Goal: Check status: Check status

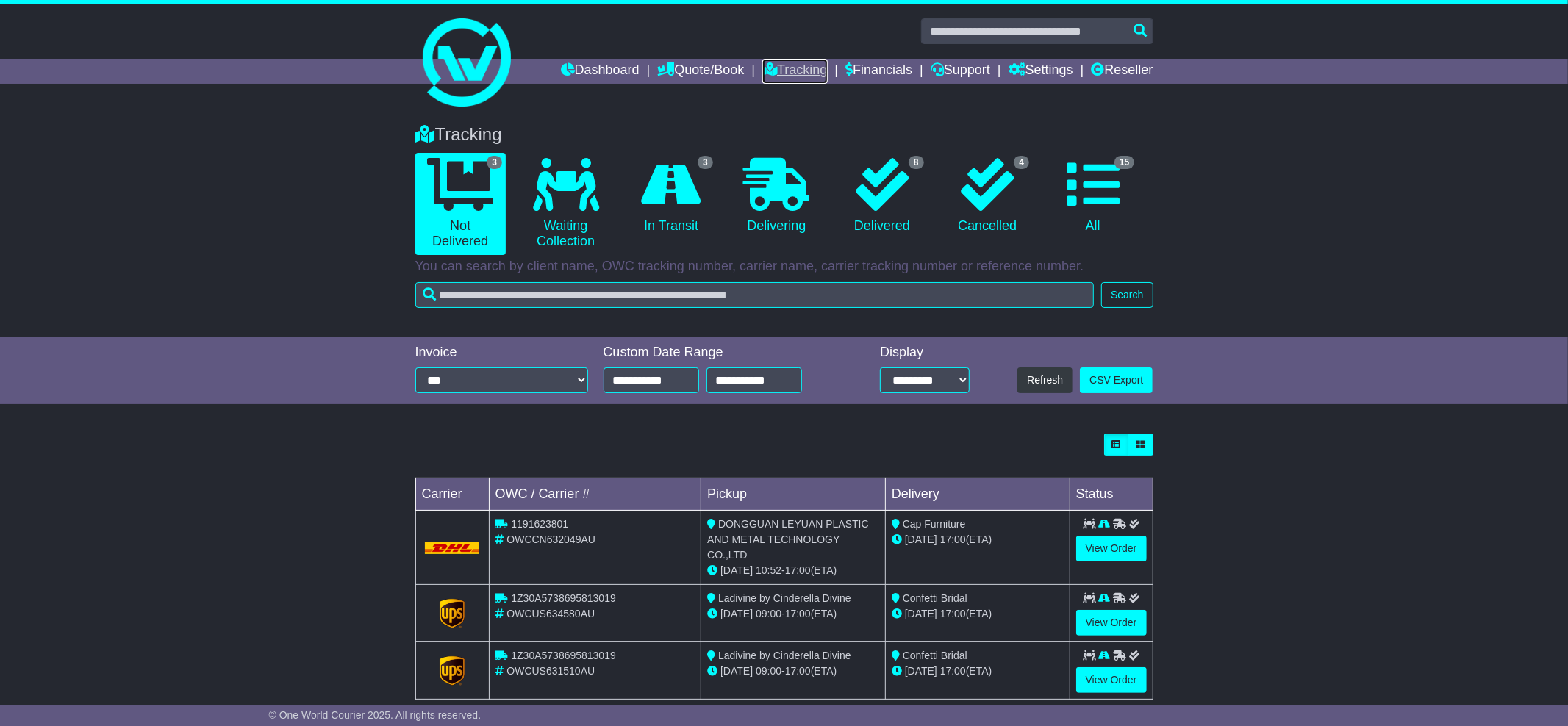
click at [791, 69] on link "Tracking" at bounding box center [795, 71] width 65 height 25
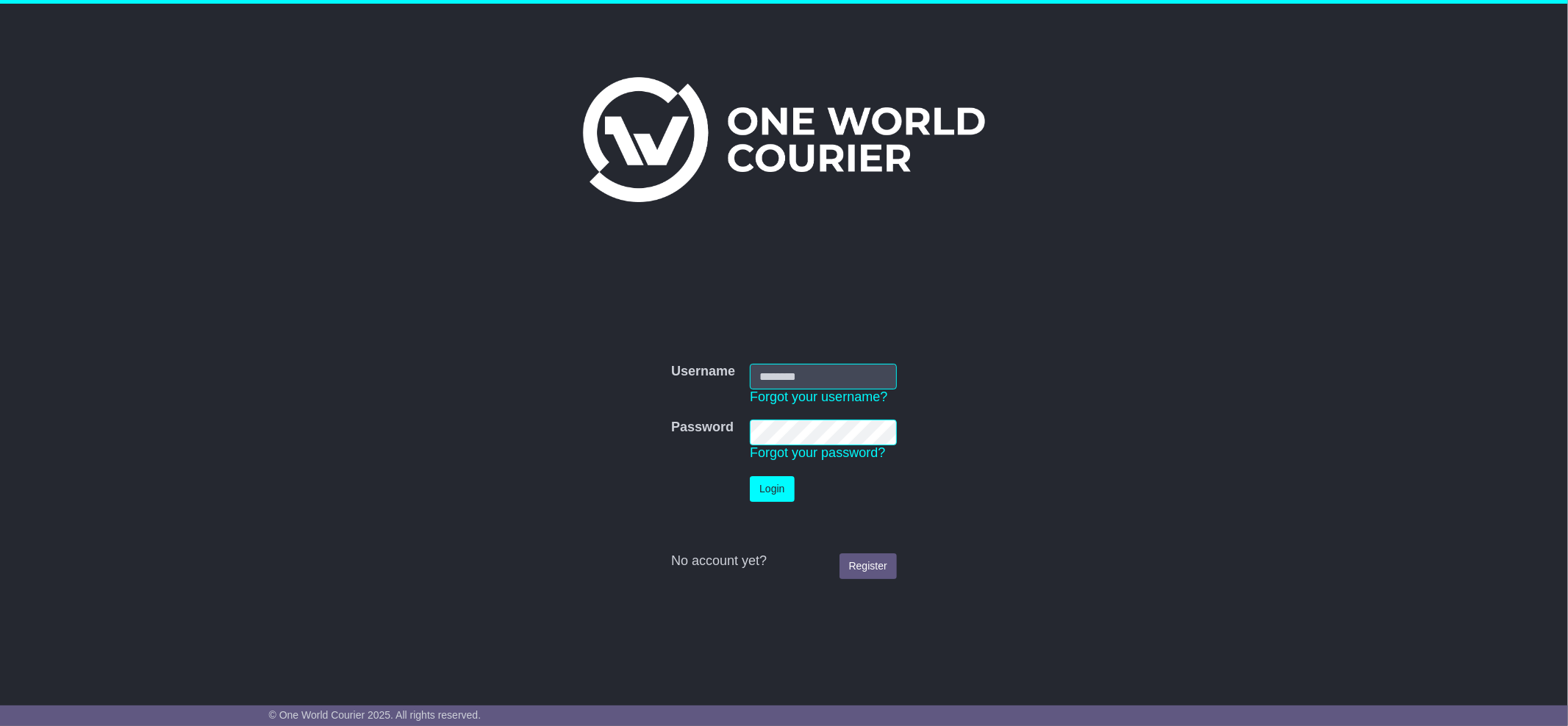
type input "**********"
click at [767, 494] on button "Login" at bounding box center [771, 489] width 44 height 26
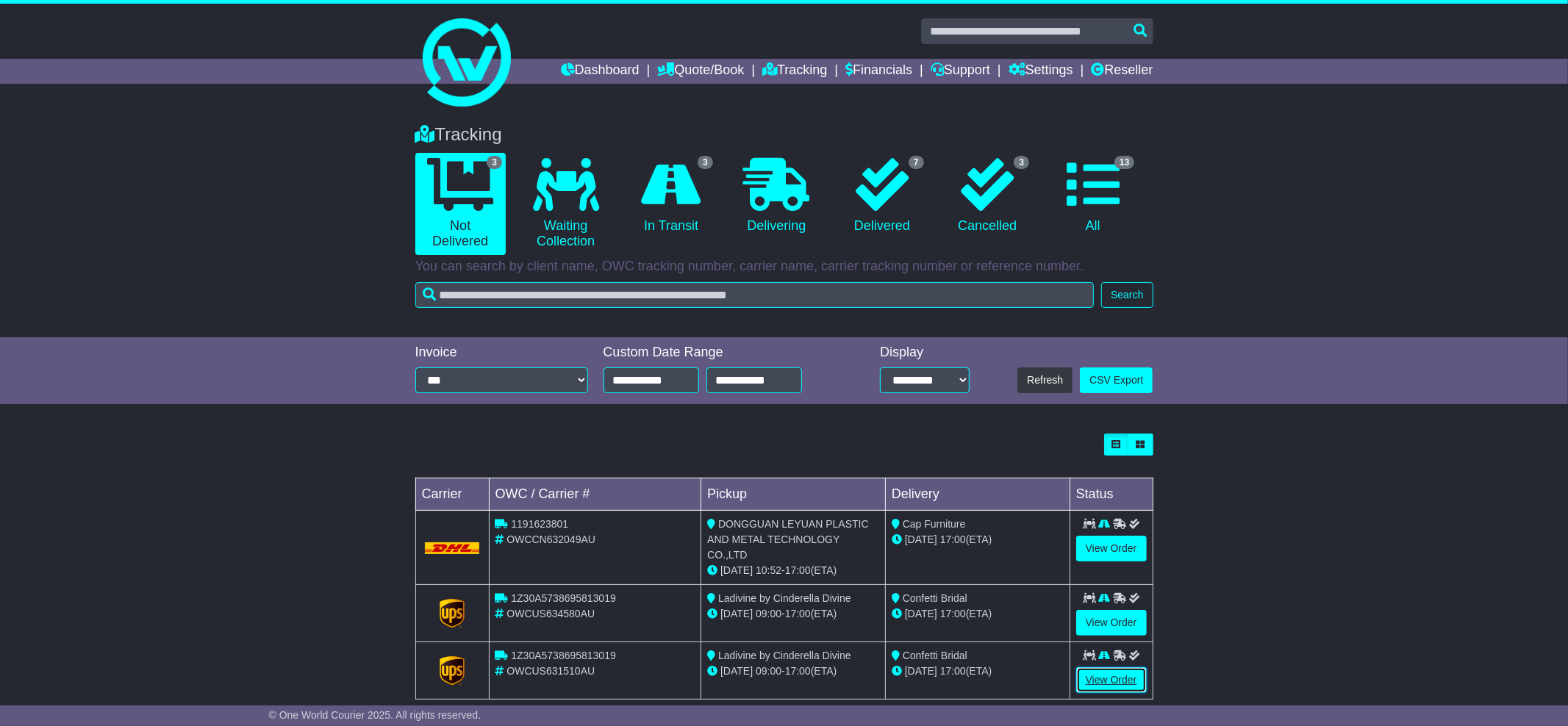
click at [1108, 667] on link "View Order" at bounding box center [1111, 680] width 70 height 26
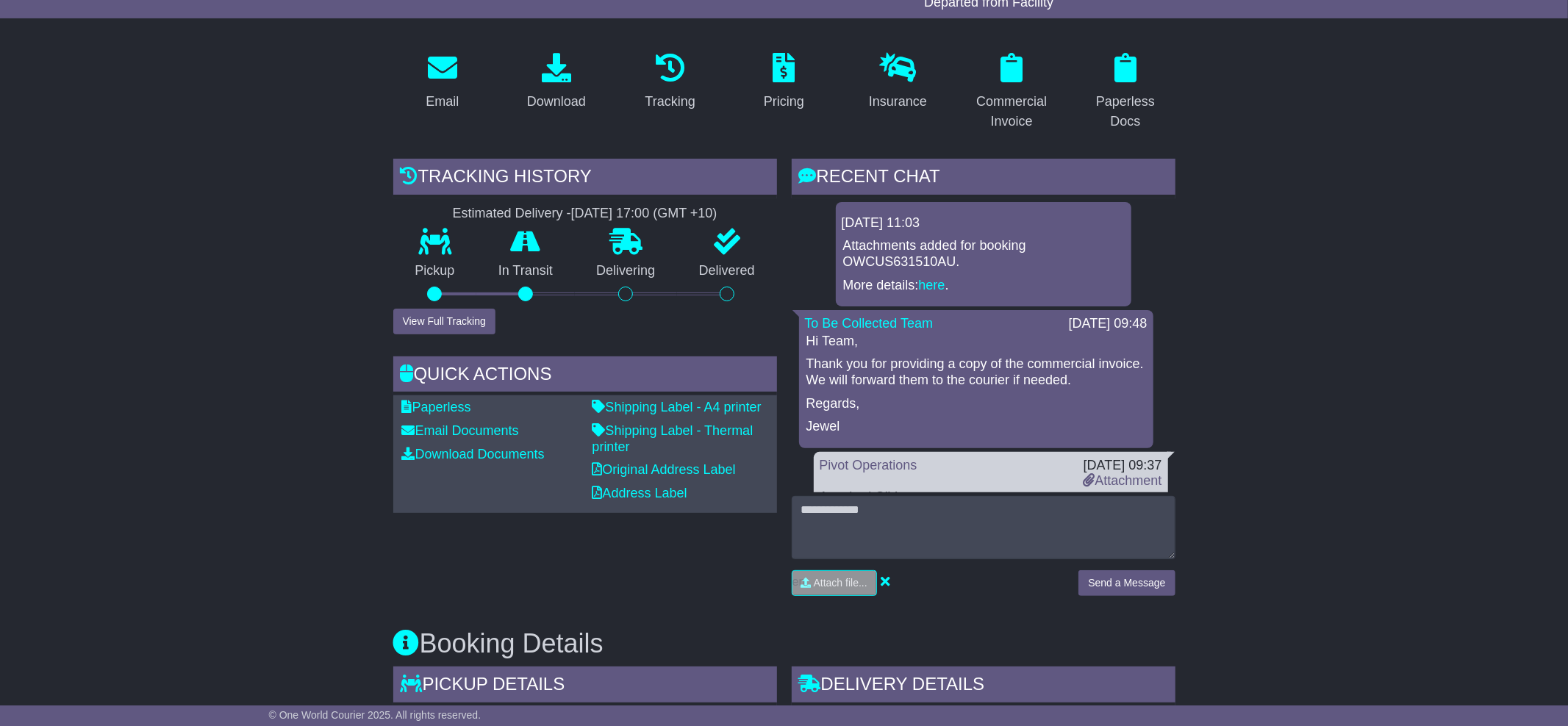
scroll to position [219, 0]
click at [466, 320] on button "View Full Tracking" at bounding box center [444, 321] width 102 height 26
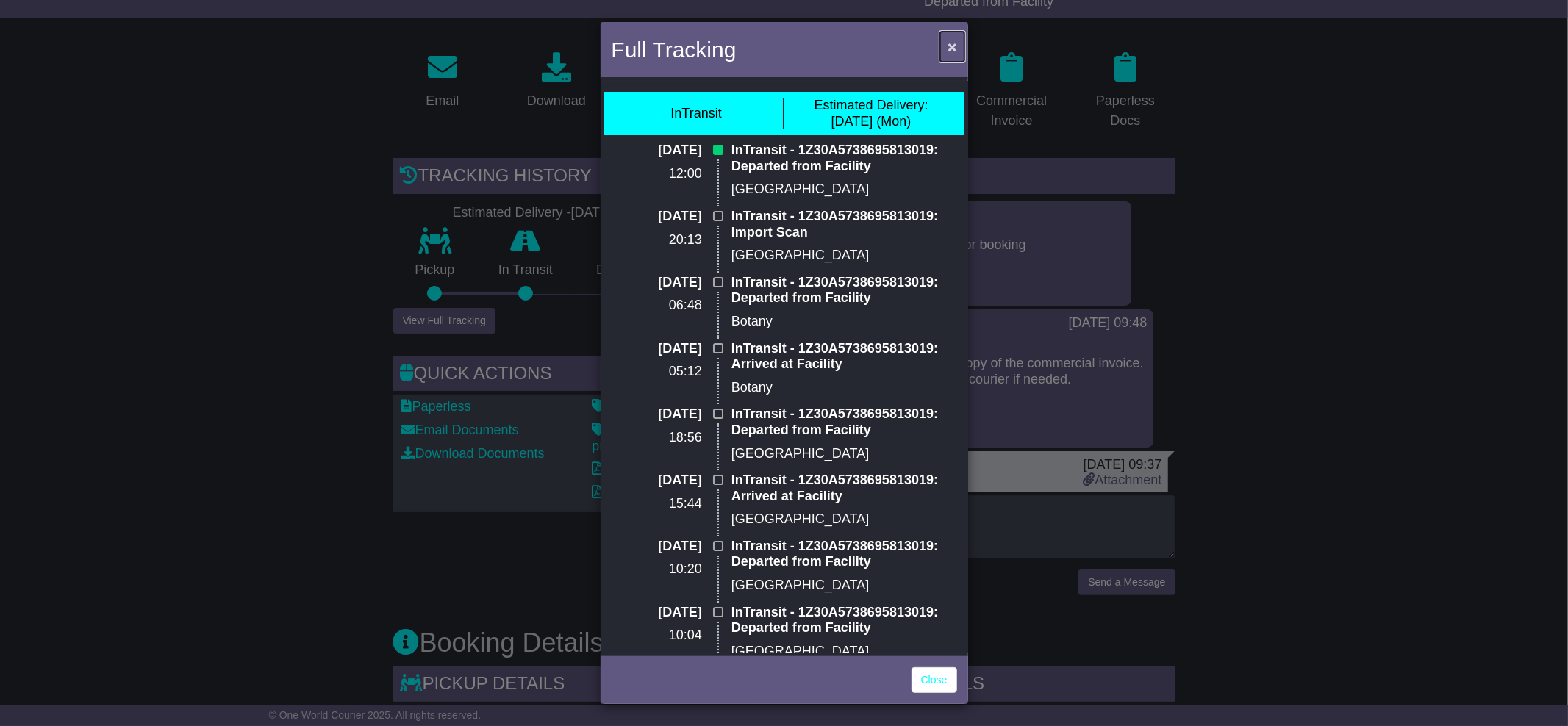
click at [952, 53] on span "×" at bounding box center [952, 46] width 9 height 17
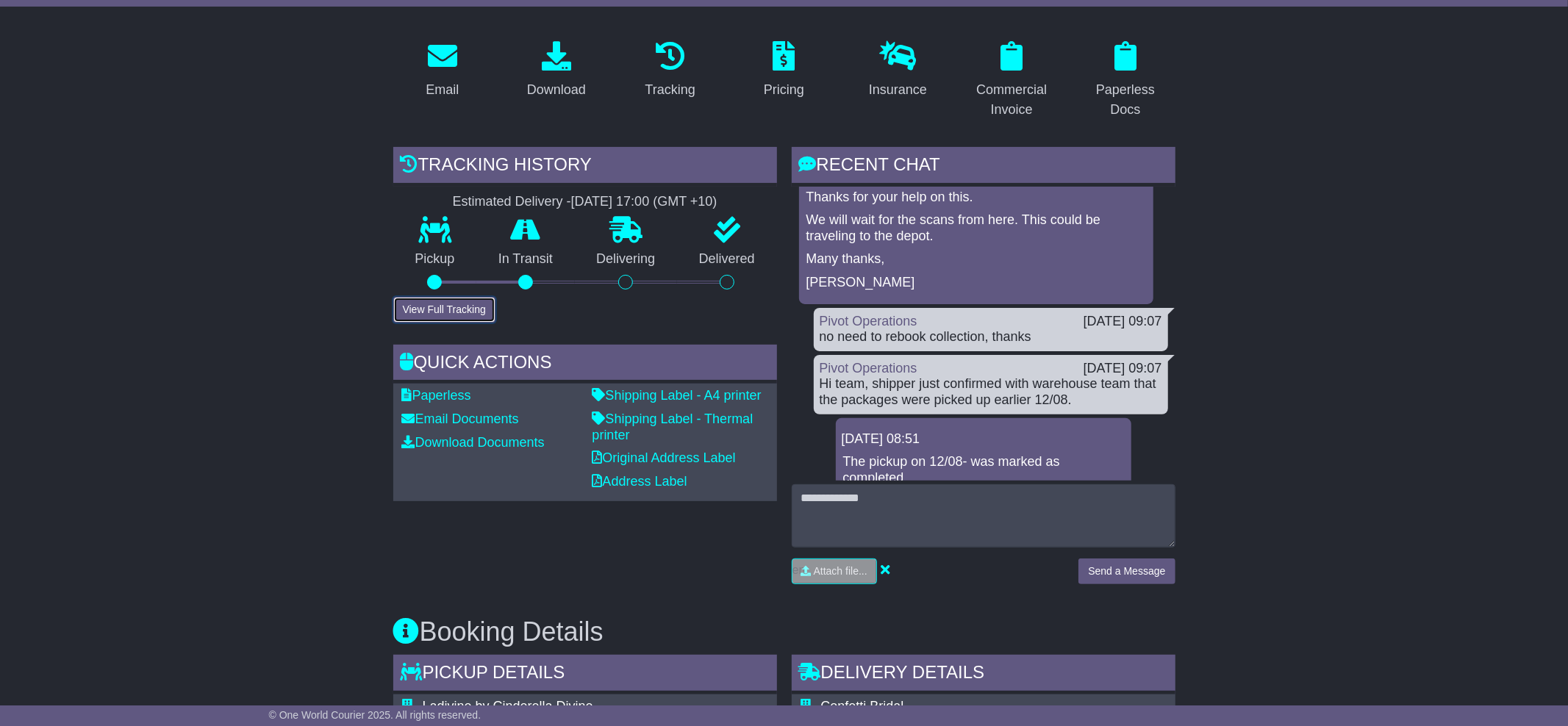
scroll to position [225, 0]
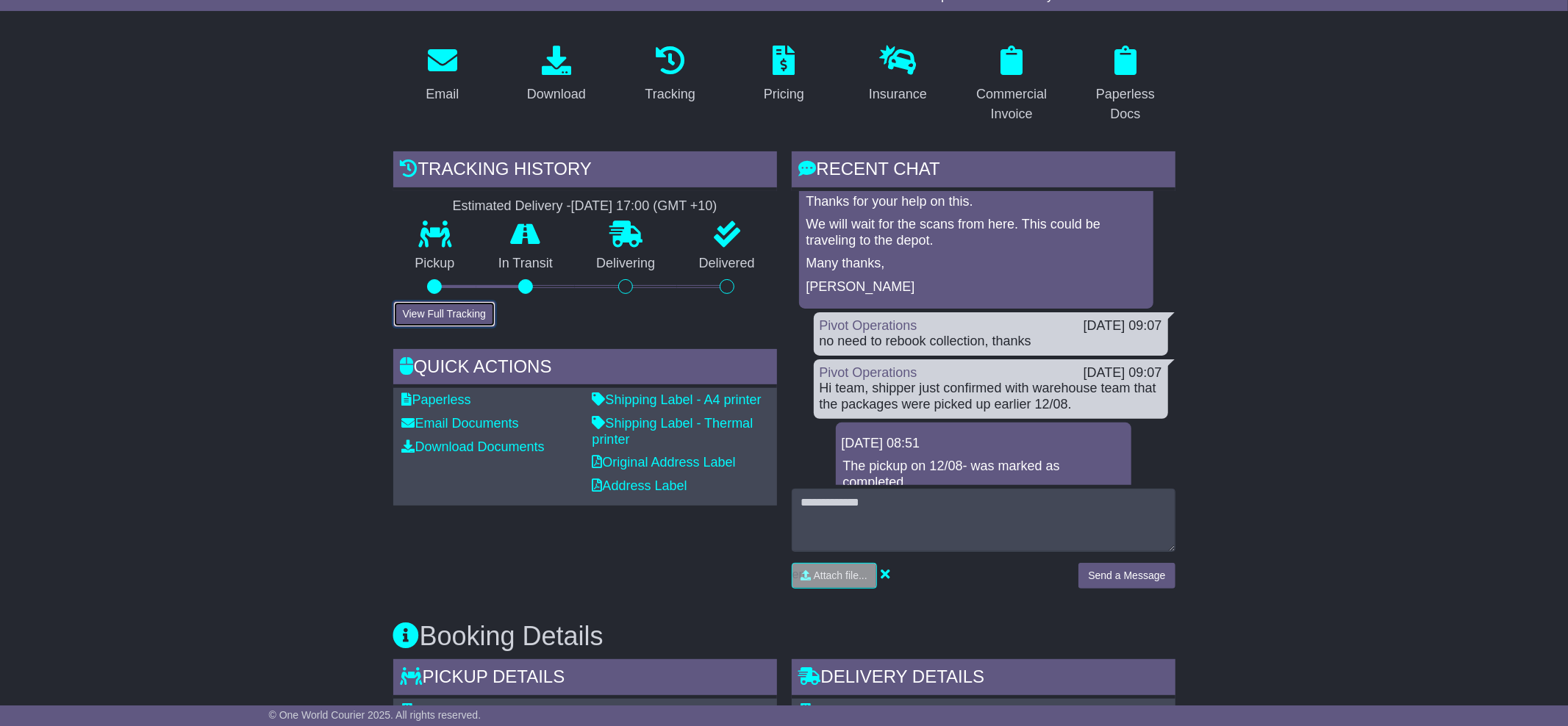
click at [437, 304] on button "View Full Tracking" at bounding box center [444, 314] width 102 height 26
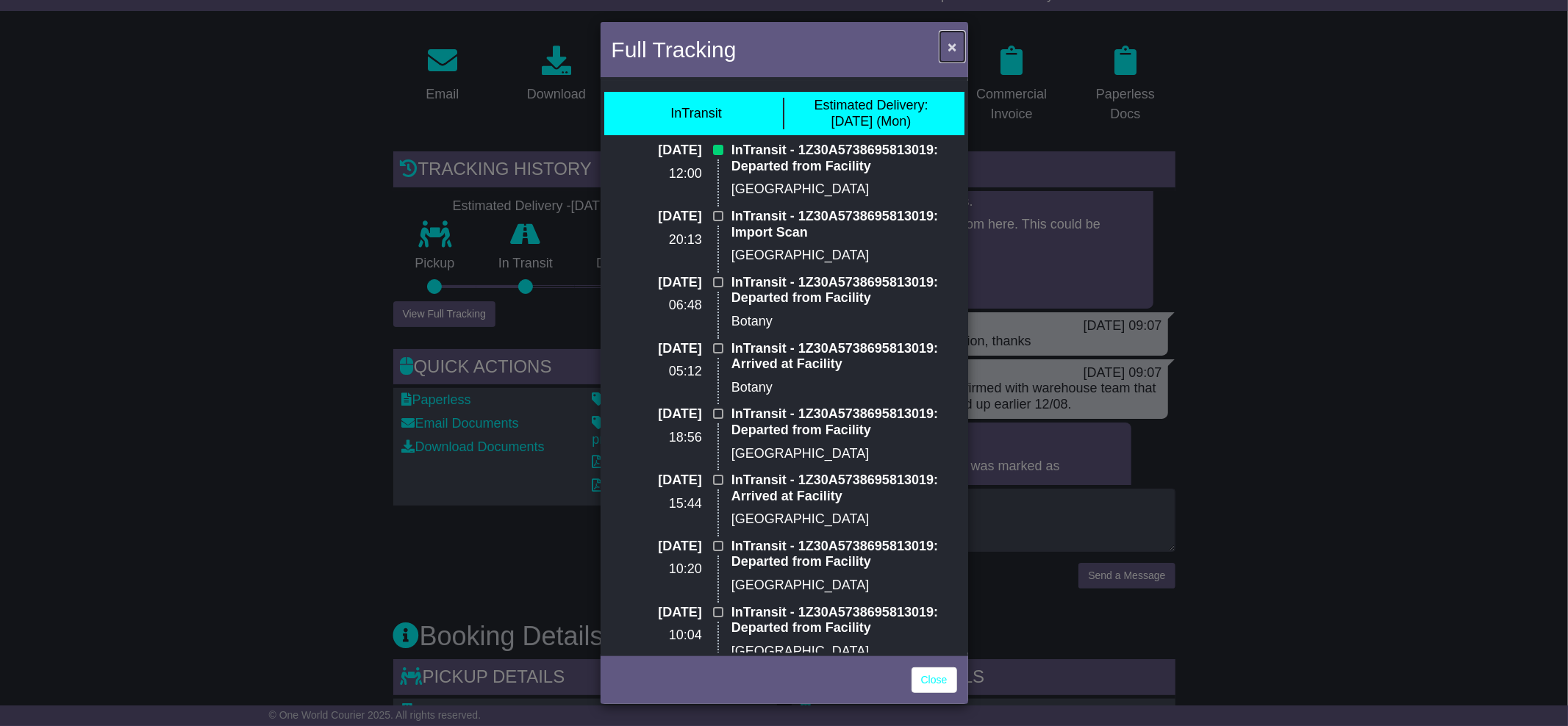
drag, startPoint x: 949, startPoint y: 49, endPoint x: 923, endPoint y: 65, distance: 30.5
click at [950, 49] on span "×" at bounding box center [952, 46] width 9 height 17
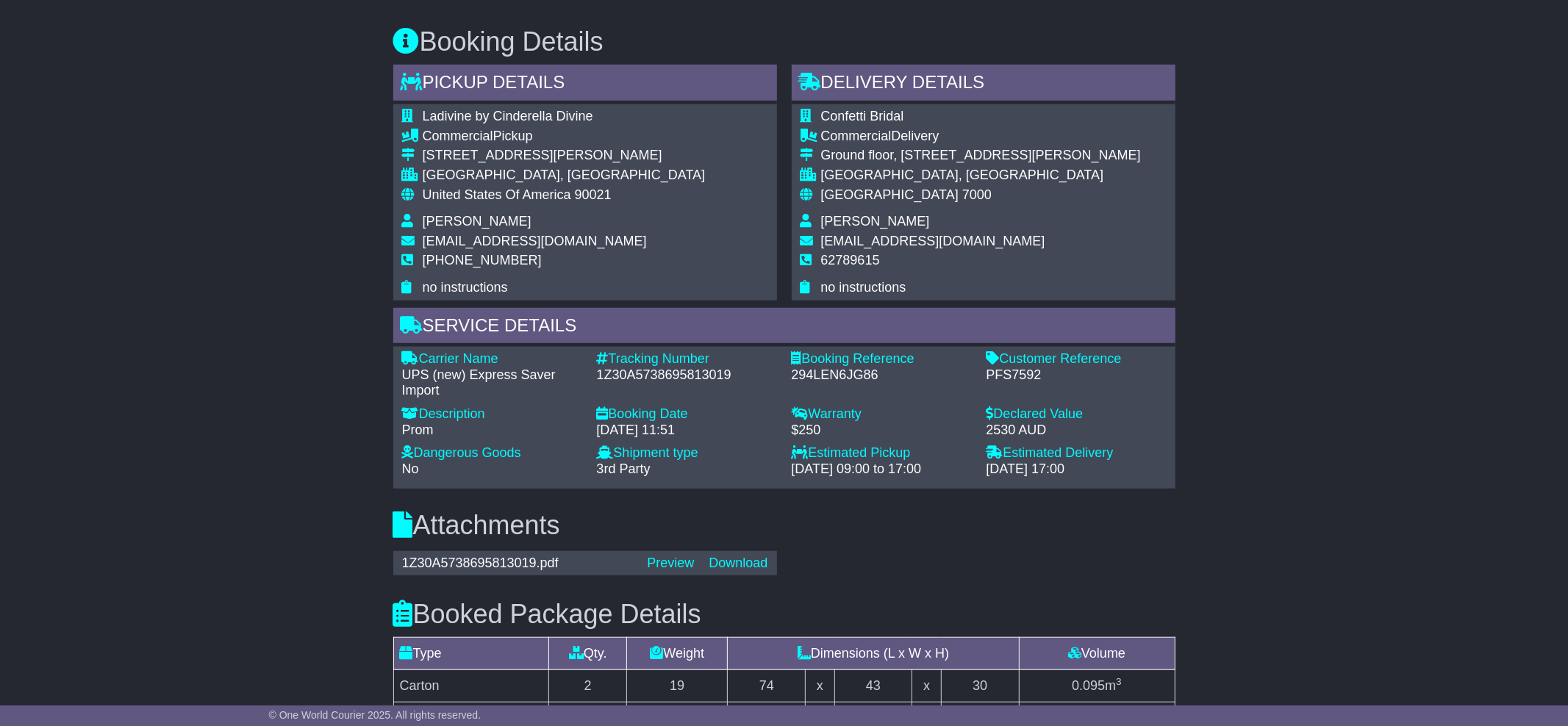
scroll to position [836, 0]
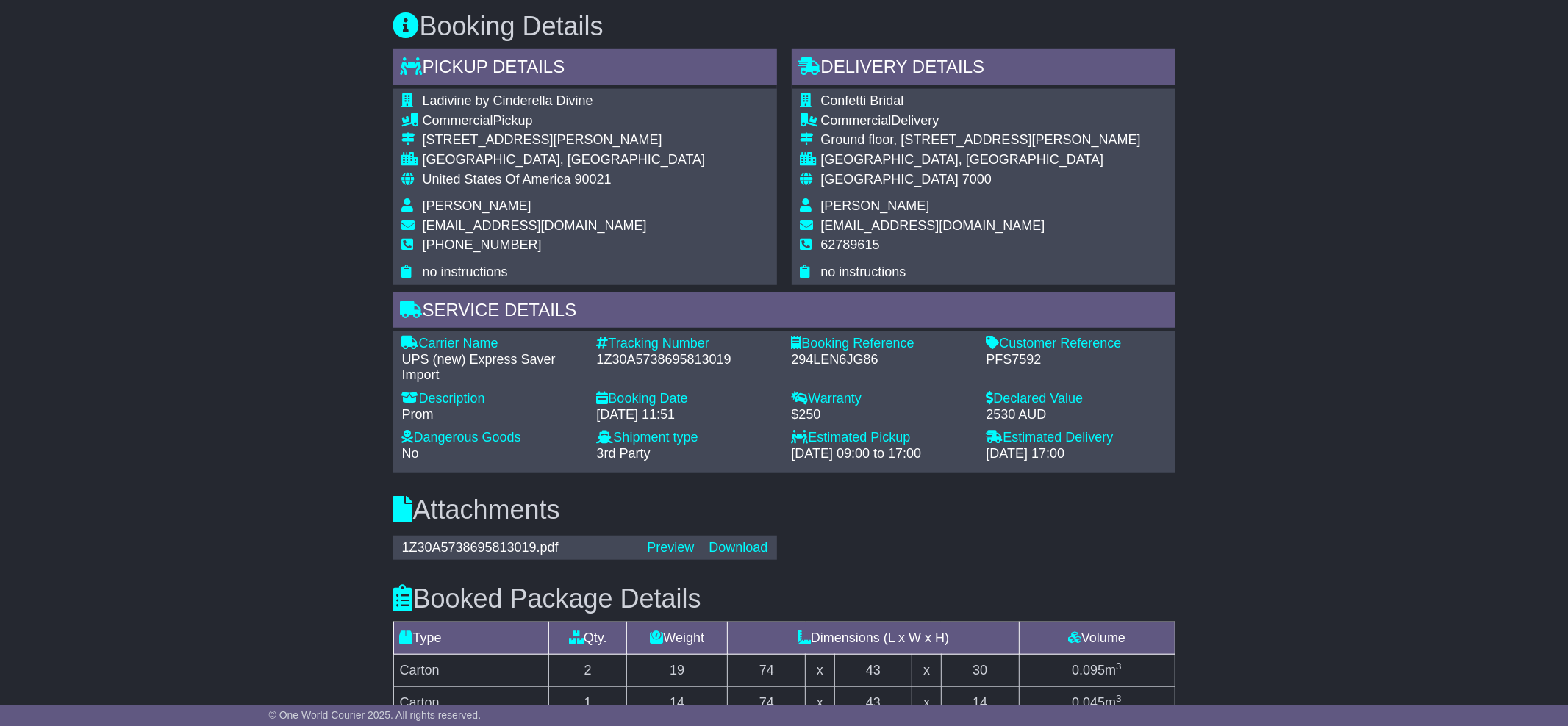
click at [734, 355] on div "1Z30A5738695813019" at bounding box center [687, 360] width 180 height 16
drag, startPoint x: 733, startPoint y: 356, endPoint x: 591, endPoint y: 357, distance: 142.0
click at [592, 357] on div "Tracking Number - 1Z30A5738695813019" at bounding box center [687, 359] width 195 height 48
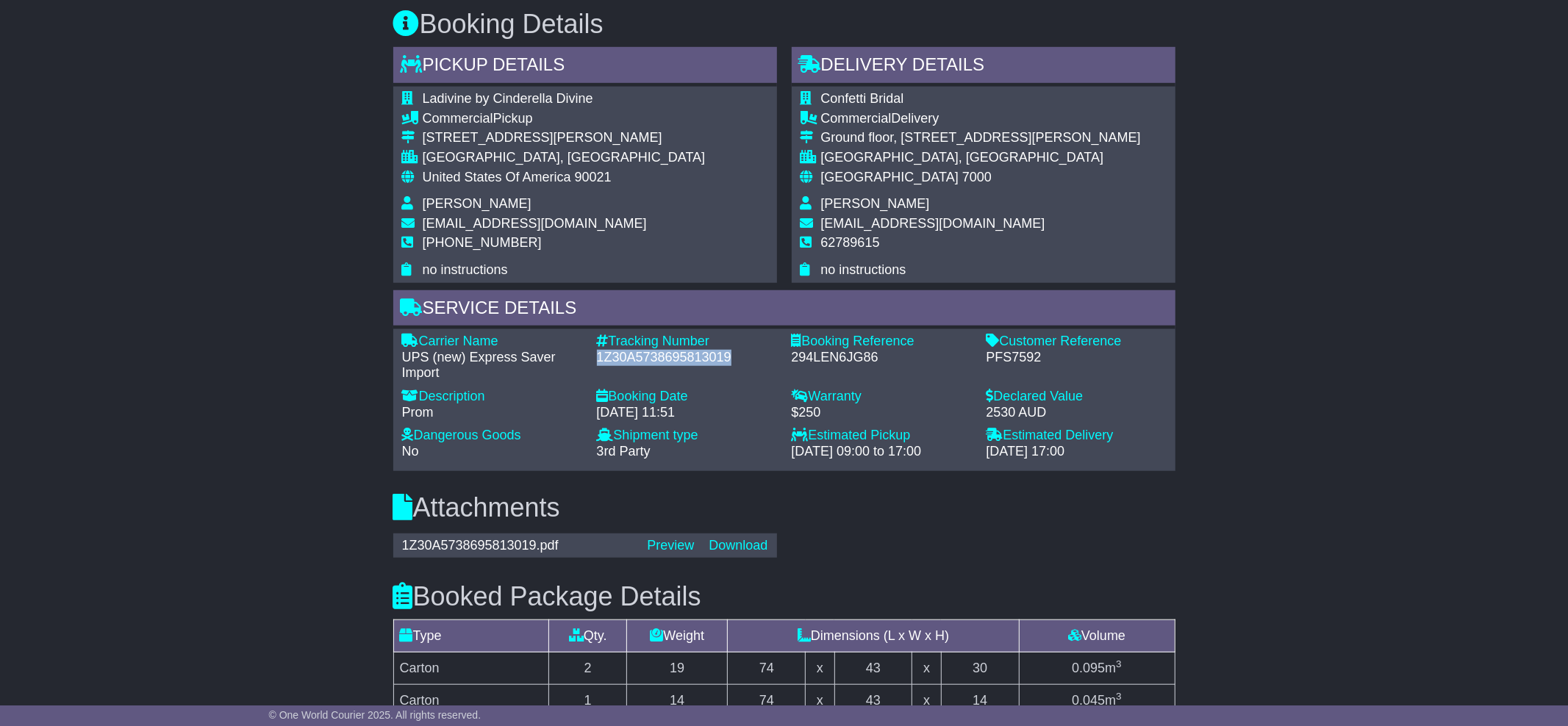
copy div "1Z30A5738695813019"
